Goal: Task Accomplishment & Management: Manage account settings

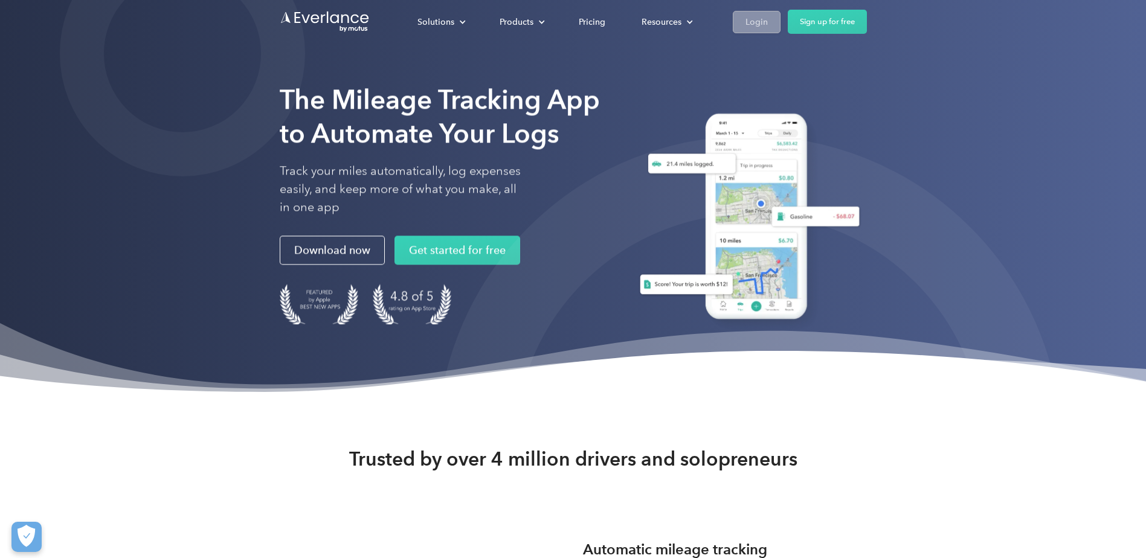
drag, startPoint x: 0, startPoint y: 0, endPoint x: 759, endPoint y: 25, distance: 759.4
click at [759, 25] on div "Login" at bounding box center [757, 22] width 22 height 15
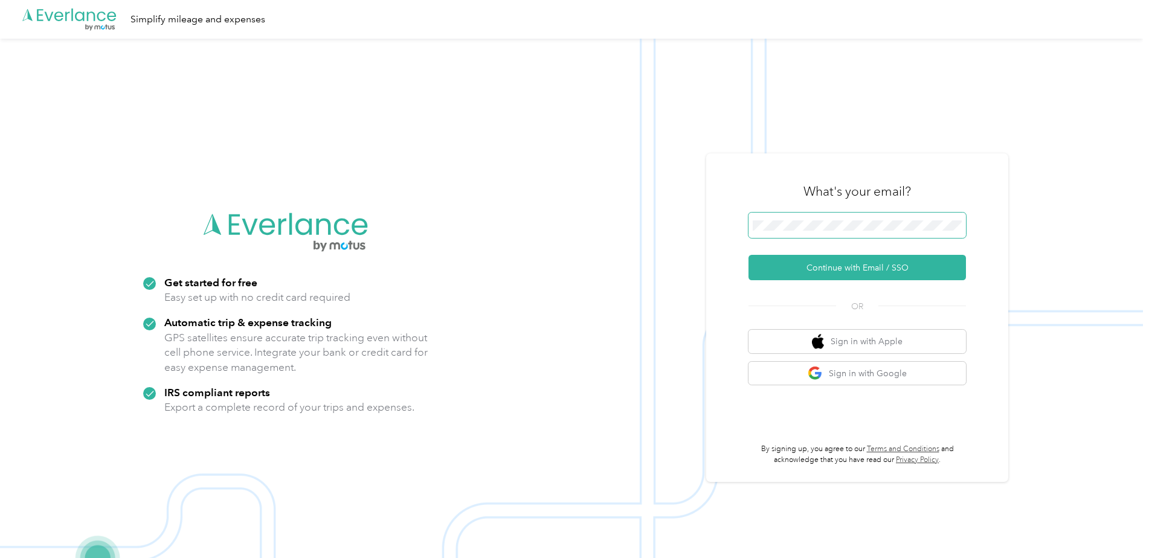
click at [749, 255] on button "Continue with Email / SSO" at bounding box center [858, 267] width 218 height 25
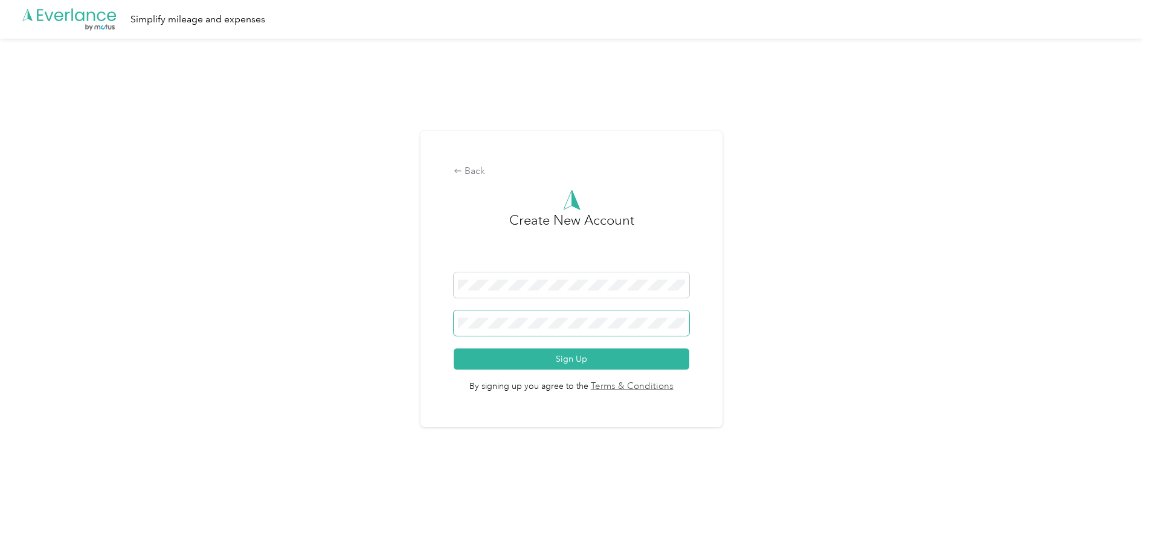
click at [557, 316] on span at bounding box center [571, 323] width 235 height 25
click at [523, 361] on button "Sign Up" at bounding box center [571, 359] width 235 height 21
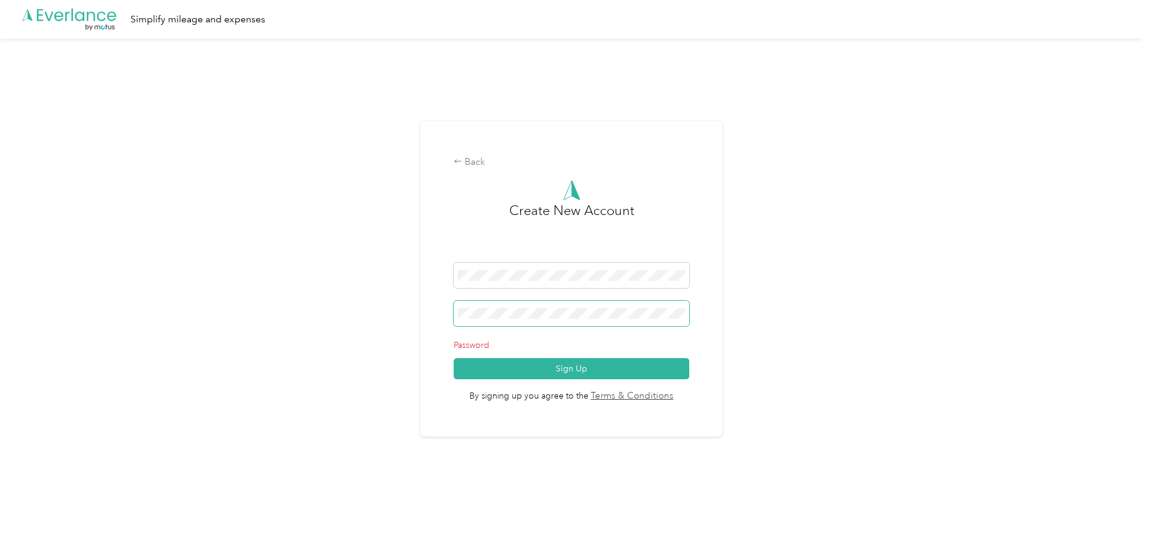
click at [351, 311] on div "Back Create New Account Password Sign Up By signing up you agree to the Terms &…" at bounding box center [571, 284] width 1143 height 491
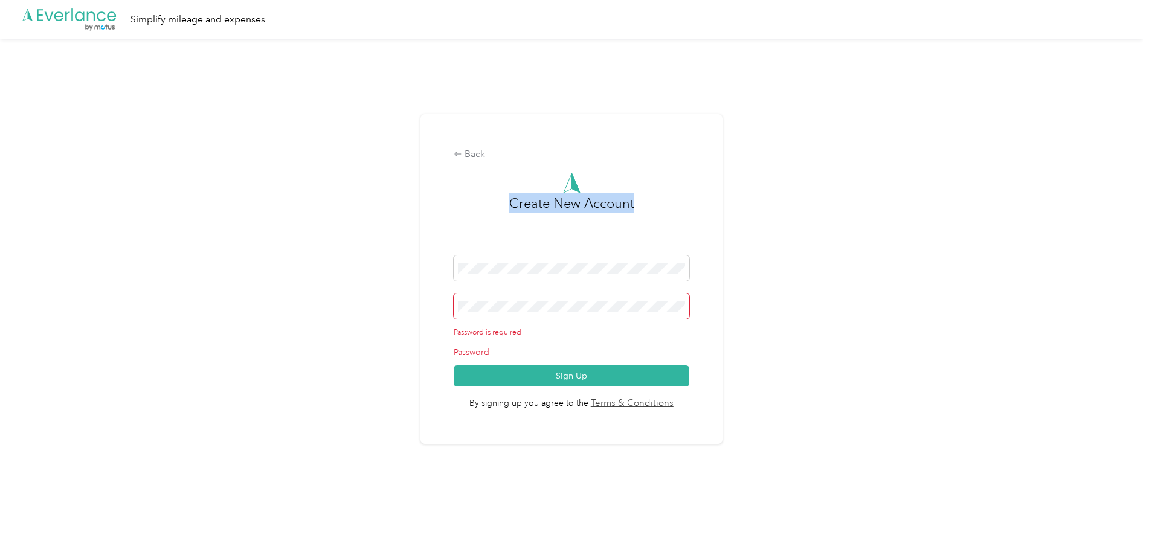
drag, startPoint x: 569, startPoint y: 262, endPoint x: 147, endPoint y: 218, distance: 423.4
click at [147, 218] on div "Back Create New Account Password is required Password Sign Up By signing up you…" at bounding box center [571, 284] width 1143 height 491
click at [293, 254] on div "Back Create New Account Password is required Password Sign Up By signing up you…" at bounding box center [571, 284] width 1143 height 491
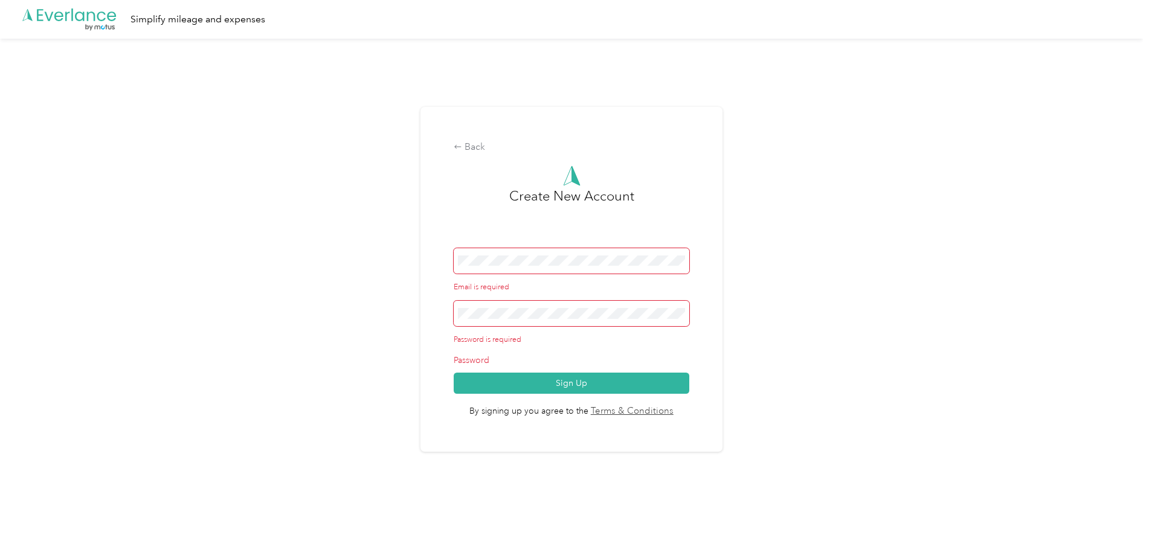
click at [290, 252] on div "Back Create New Account Email is required Password is required Password Sign Up…" at bounding box center [571, 284] width 1143 height 491
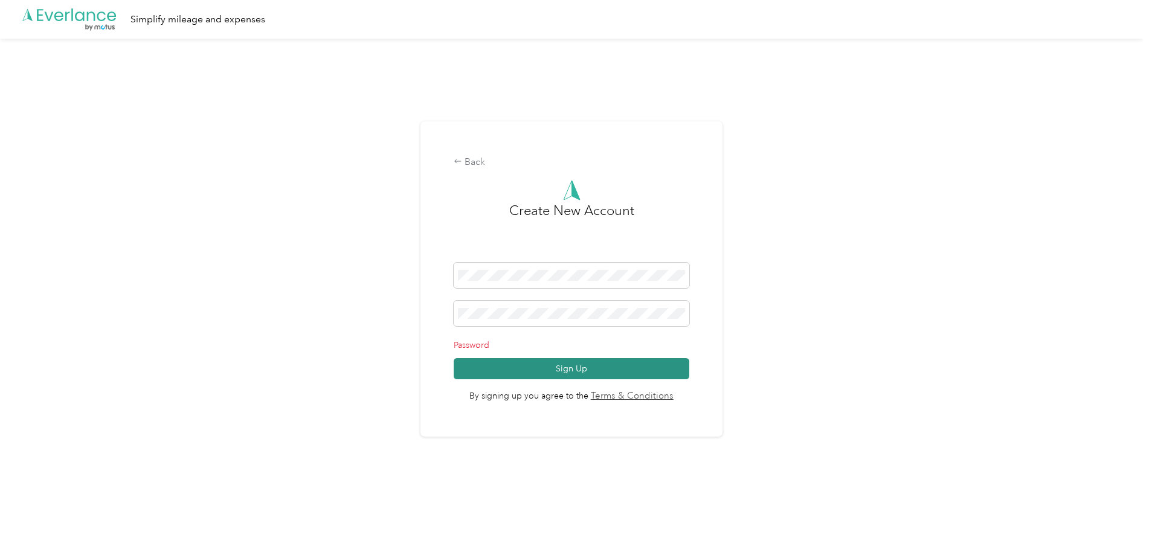
click at [595, 372] on button "Sign Up" at bounding box center [571, 368] width 235 height 21
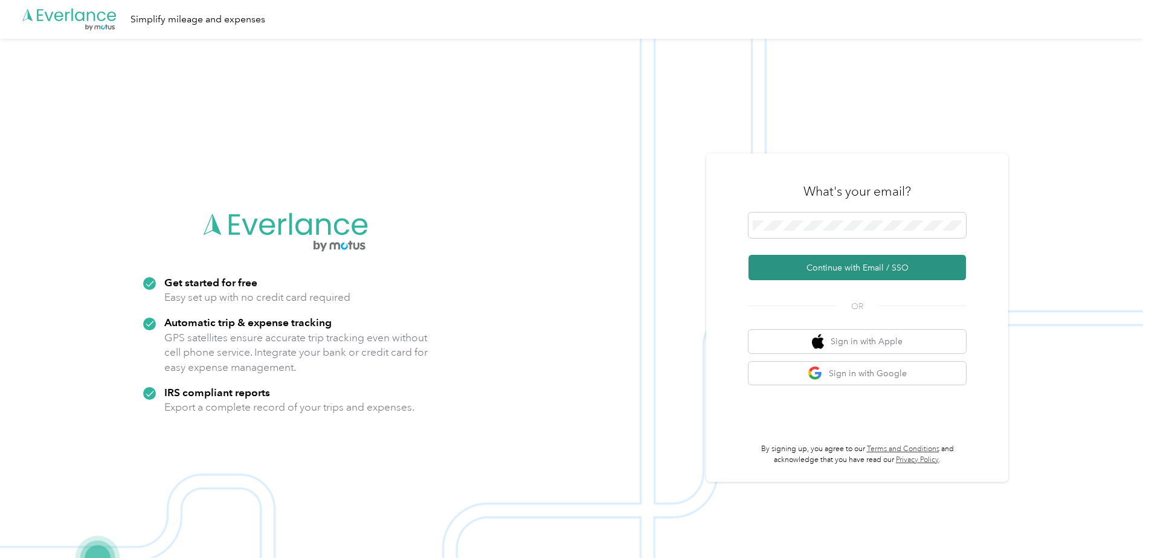
click at [849, 264] on button "Continue with Email / SSO" at bounding box center [858, 267] width 218 height 25
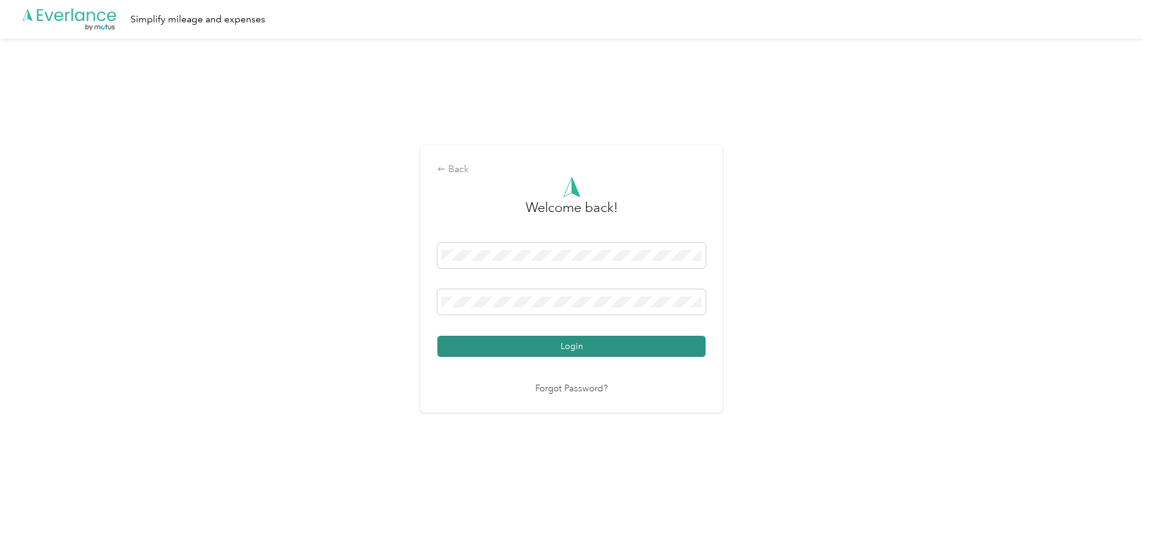
click at [569, 344] on button "Login" at bounding box center [572, 346] width 268 height 21
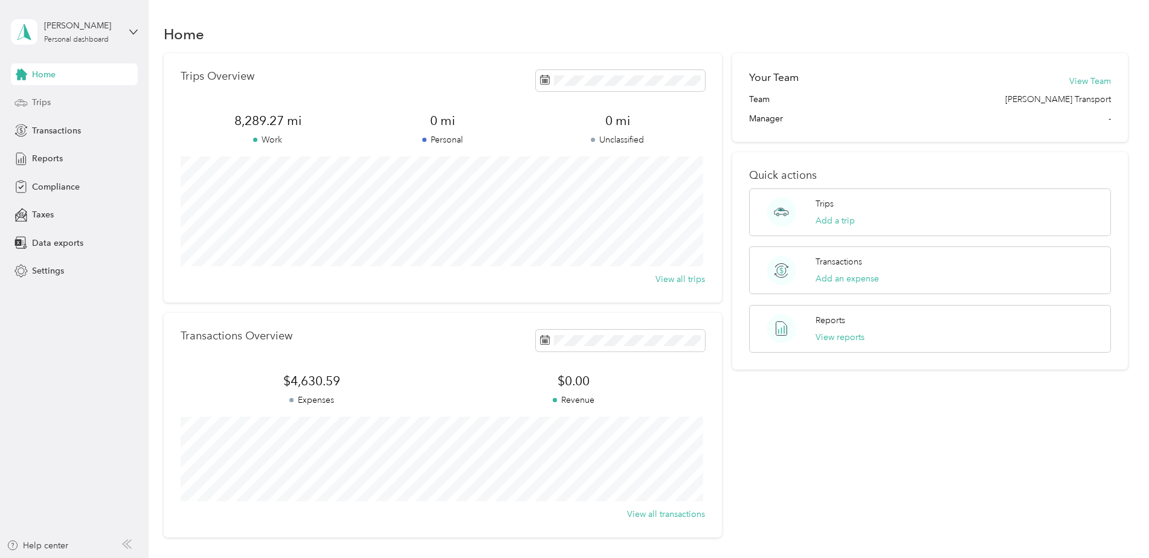
click at [56, 105] on div "Trips" at bounding box center [74, 103] width 127 height 22
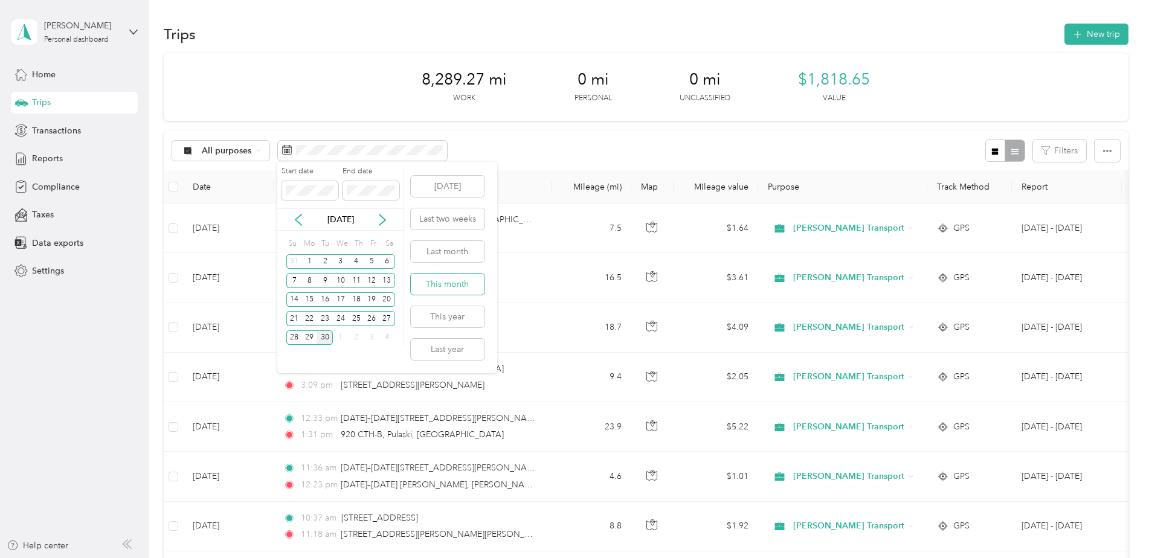
click at [449, 288] on button "This month" at bounding box center [448, 284] width 74 height 21
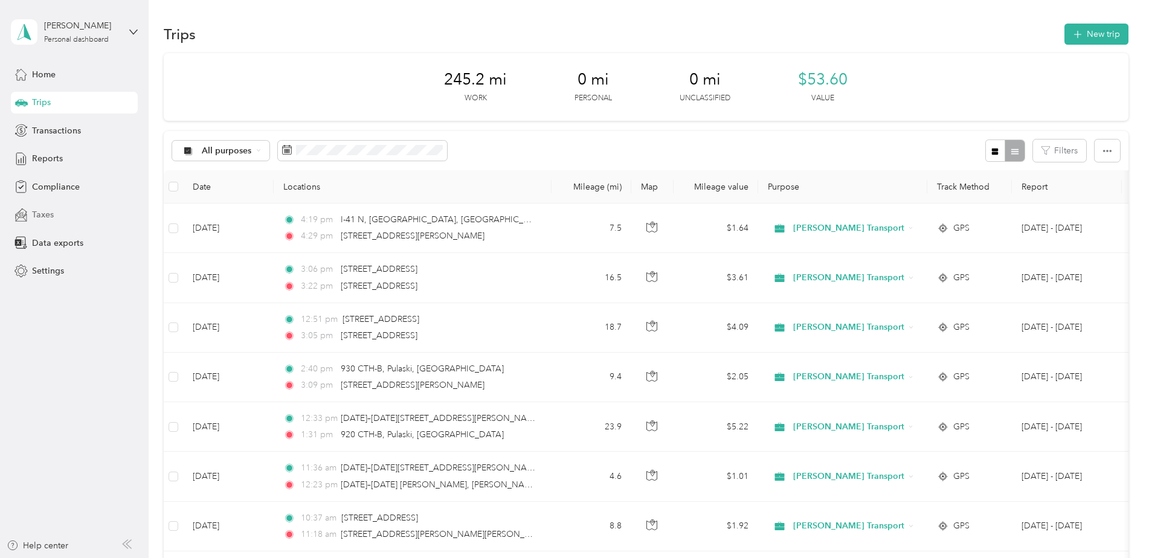
click at [61, 222] on div "Taxes" at bounding box center [74, 215] width 127 height 22
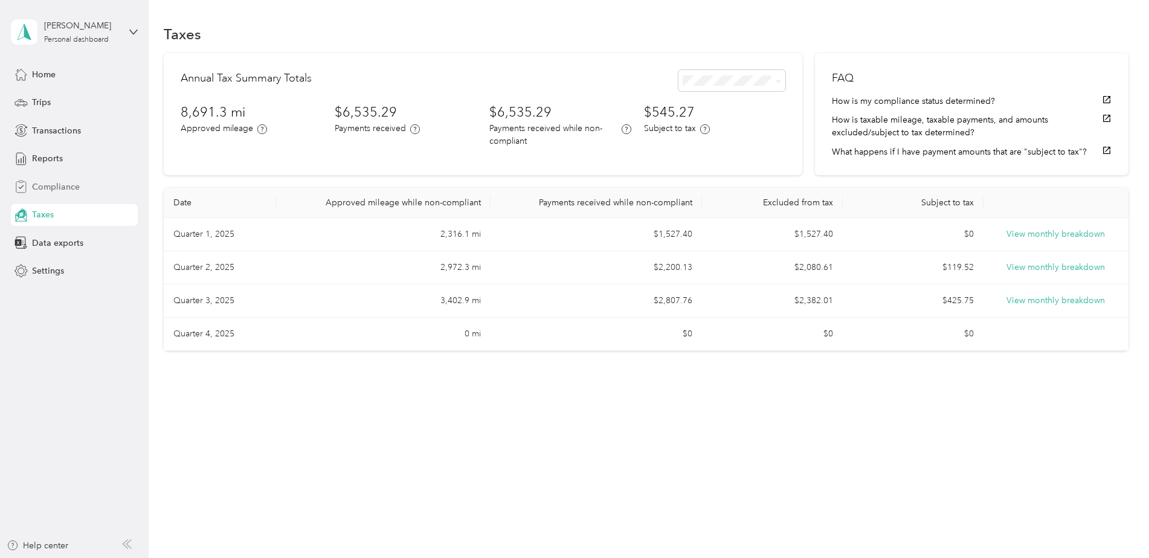
click at [66, 191] on span "Compliance" at bounding box center [56, 187] width 48 height 13
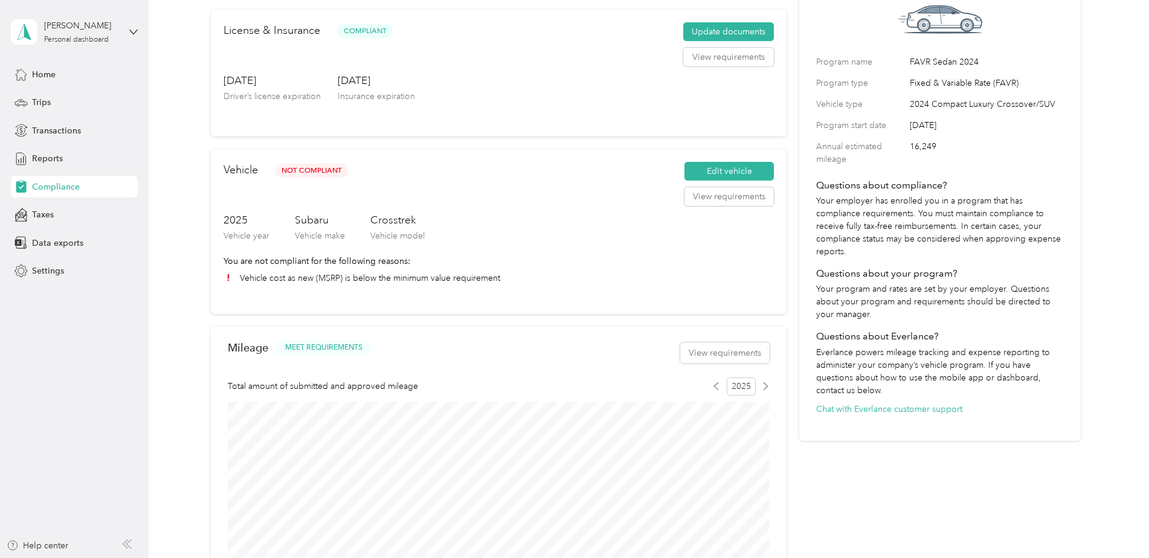
scroll to position [242, 0]
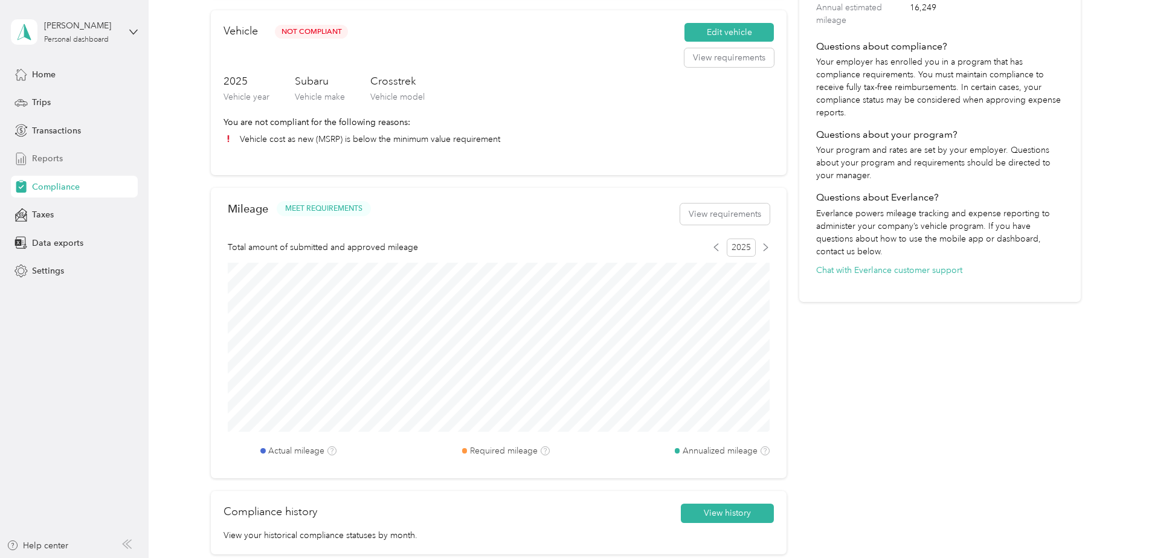
click at [63, 162] on div "Reports" at bounding box center [74, 159] width 127 height 22
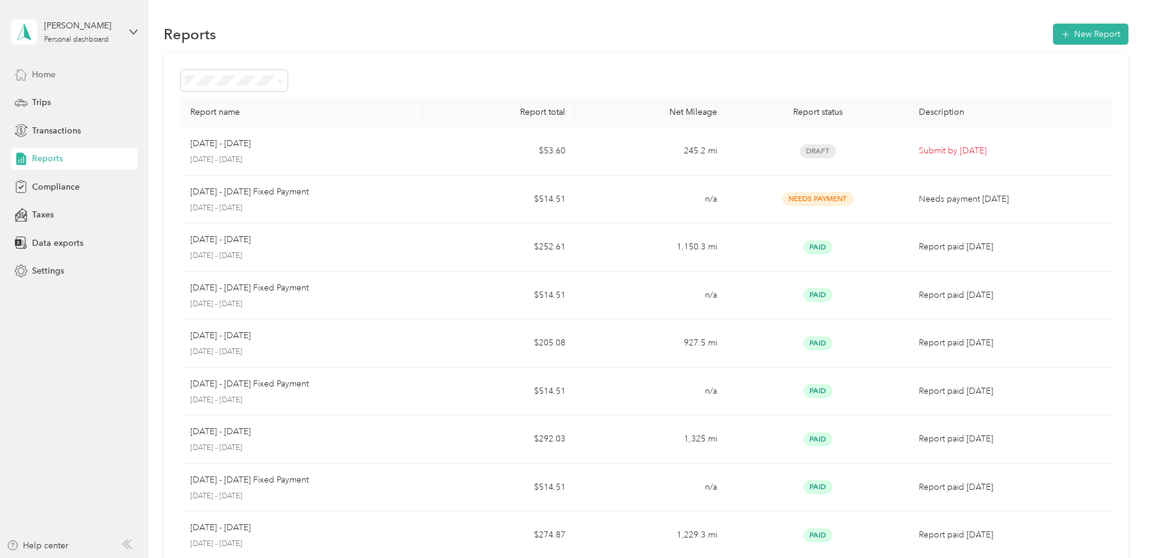
click at [39, 73] on span "Home" at bounding box center [44, 74] width 24 height 13
